Goal: Task Accomplishment & Management: Manage account settings

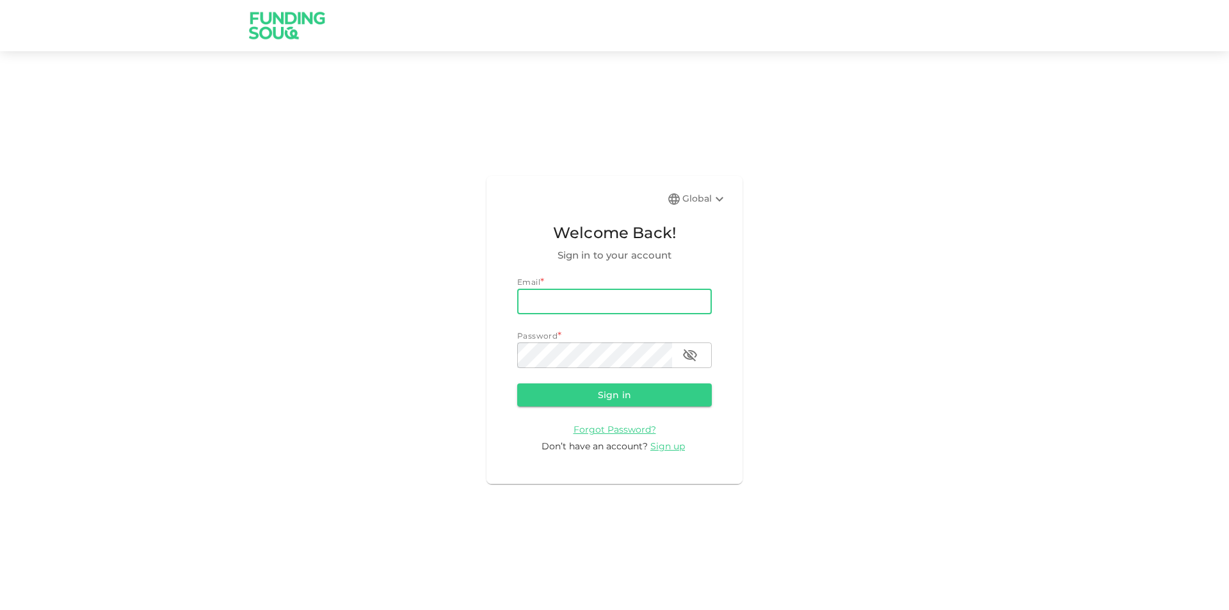
click at [596, 302] on input "email" at bounding box center [614, 302] width 195 height 26
type input "[PERSON_NAME][EMAIL_ADDRESS][PERSON_NAME][DOMAIN_NAME]"
click at [517, 383] on button "Sign in" at bounding box center [614, 394] width 195 height 23
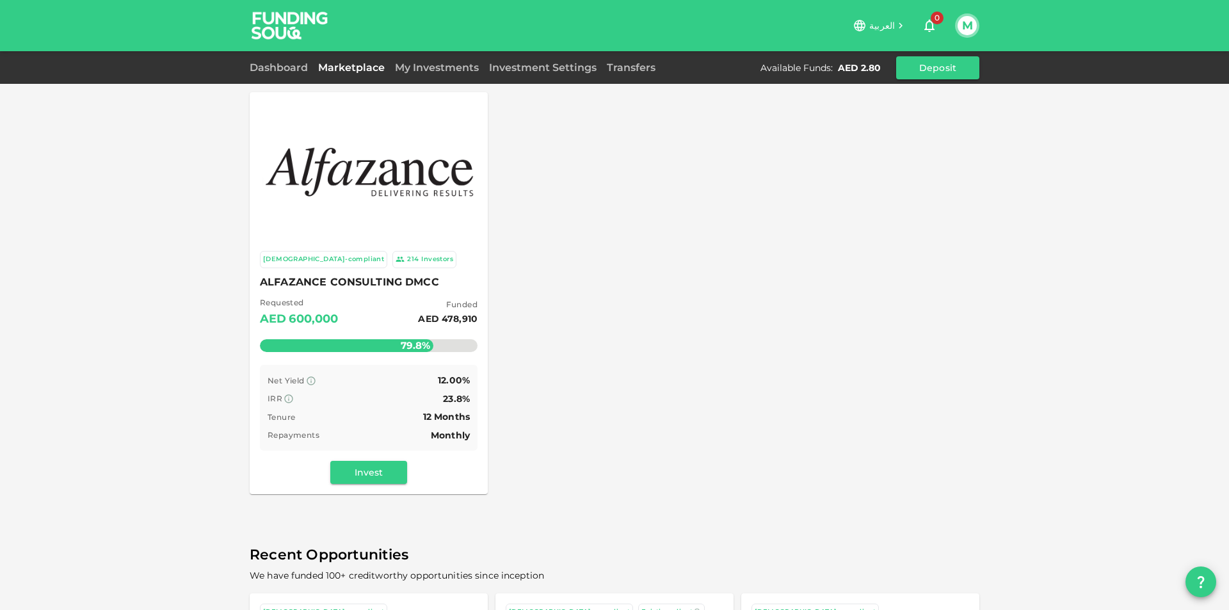
click at [956, 24] on div "M" at bounding box center [967, 25] width 24 height 24
click at [964, 26] on button "M" at bounding box center [966, 25] width 19 height 19
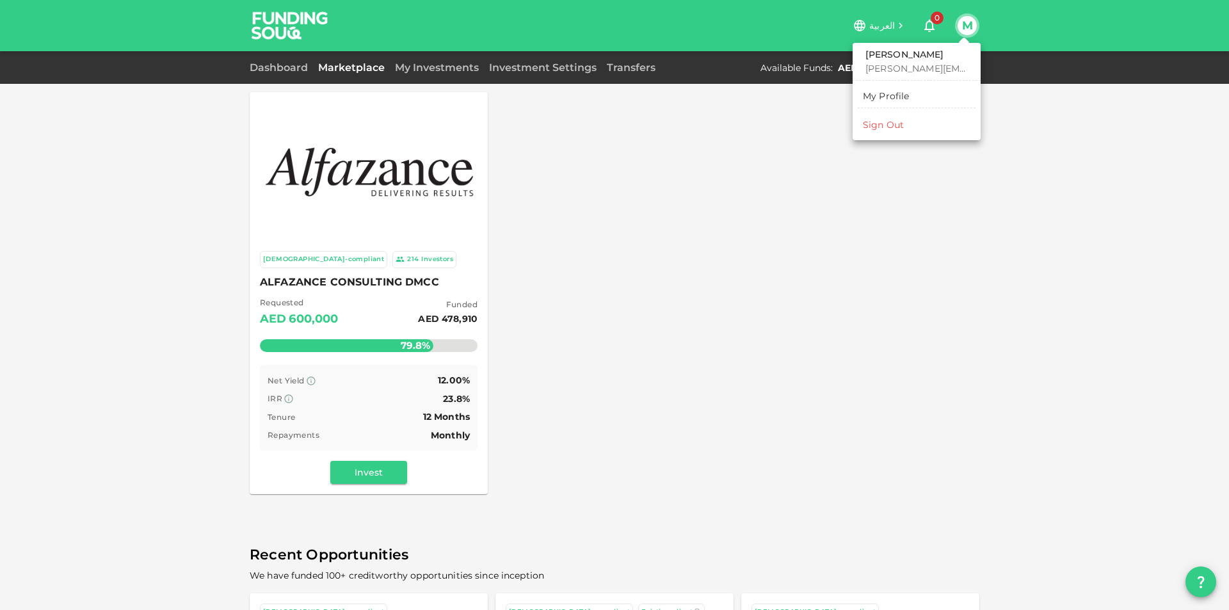
click at [896, 128] on div "Sign Out" at bounding box center [883, 124] width 41 height 13
